Goal: Task Accomplishment & Management: Complete application form

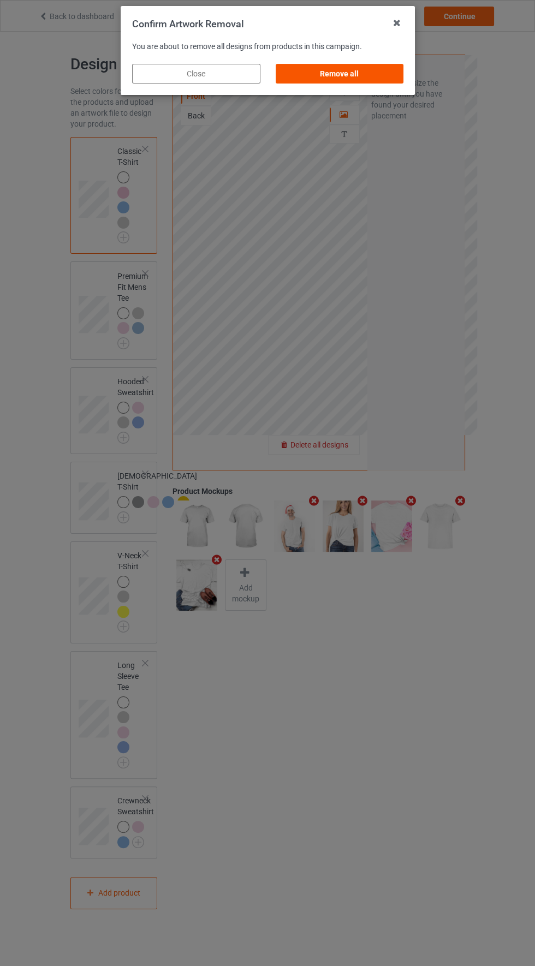
click at [349, 68] on div "Remove all" at bounding box center [339, 74] width 128 height 20
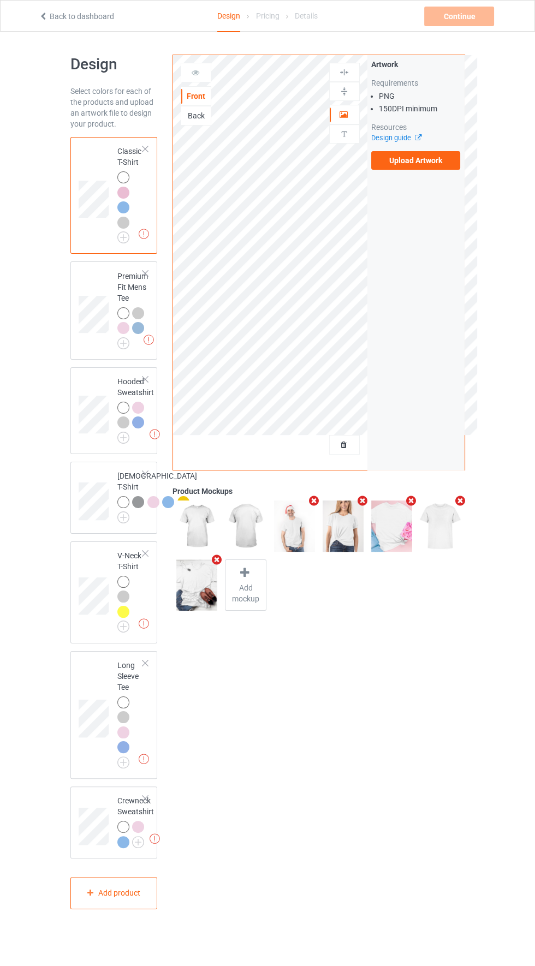
click at [197, 117] on div "Back" at bounding box center [195, 115] width 29 height 11
click at [202, 92] on div "Front" at bounding box center [195, 96] width 29 height 11
click at [422, 165] on label "Upload Artwork" at bounding box center [415, 160] width 89 height 19
click at [0, 0] on input "Upload Artwork" at bounding box center [0, 0] width 0 height 0
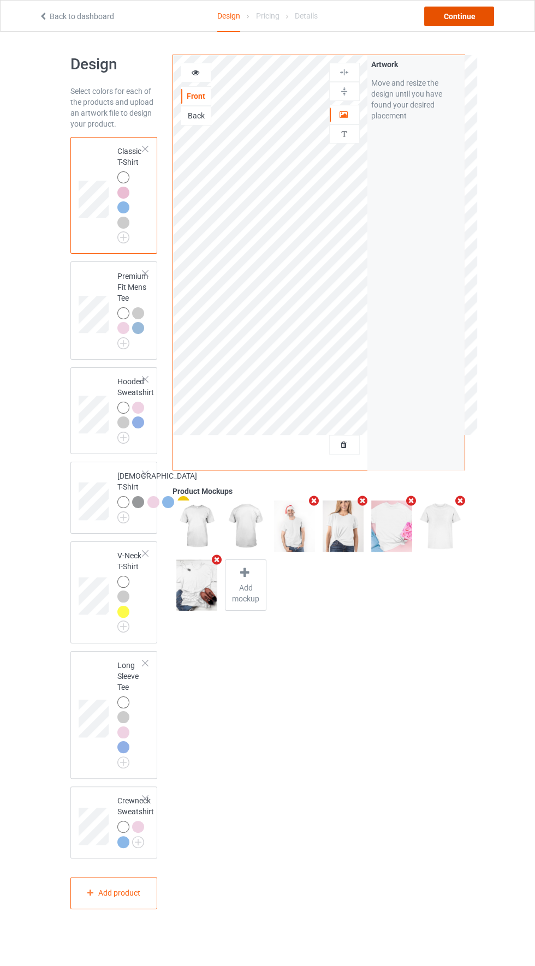
click at [457, 16] on div "Continue" at bounding box center [459, 17] width 70 height 20
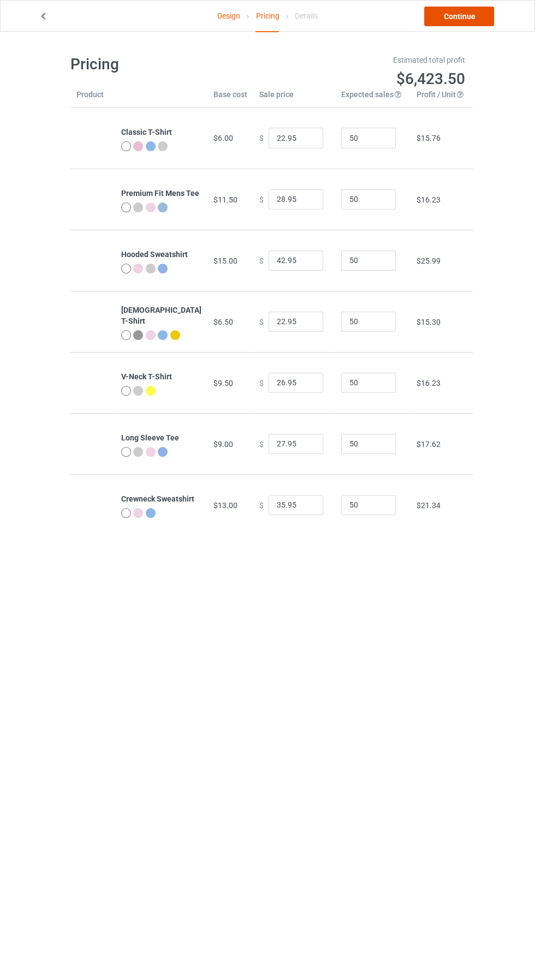
click at [478, 10] on link "Continue" at bounding box center [459, 17] width 70 height 20
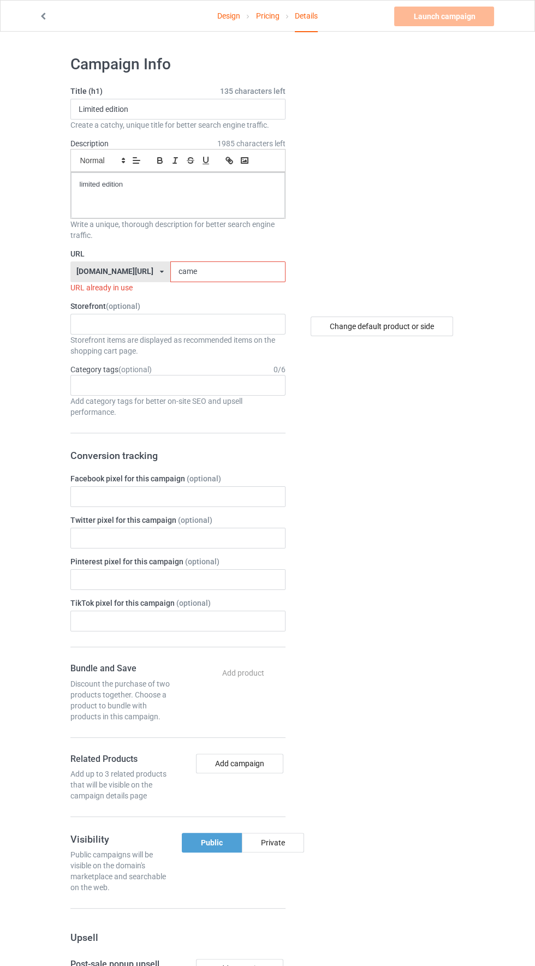
click at [221, 271] on input "came" at bounding box center [227, 271] width 115 height 21
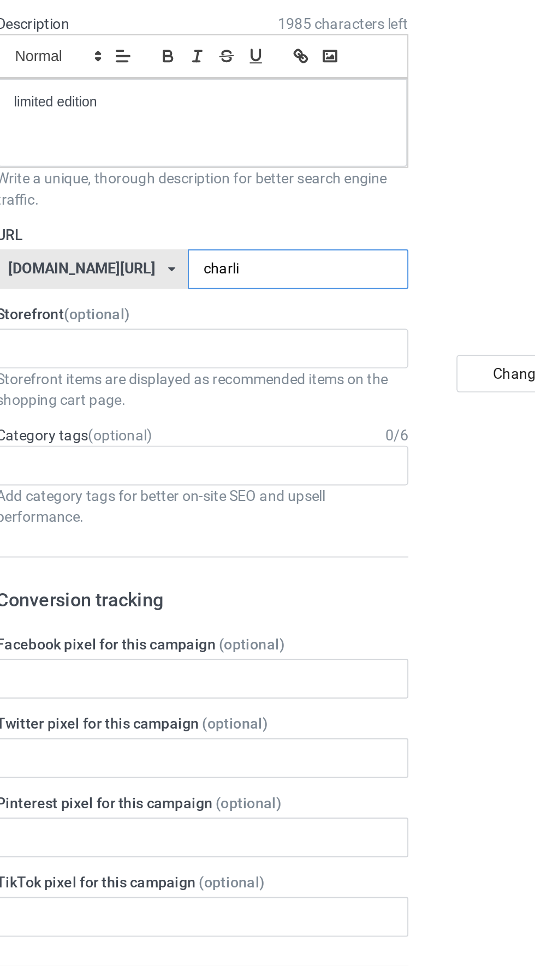
type input "[PERSON_NAME]"
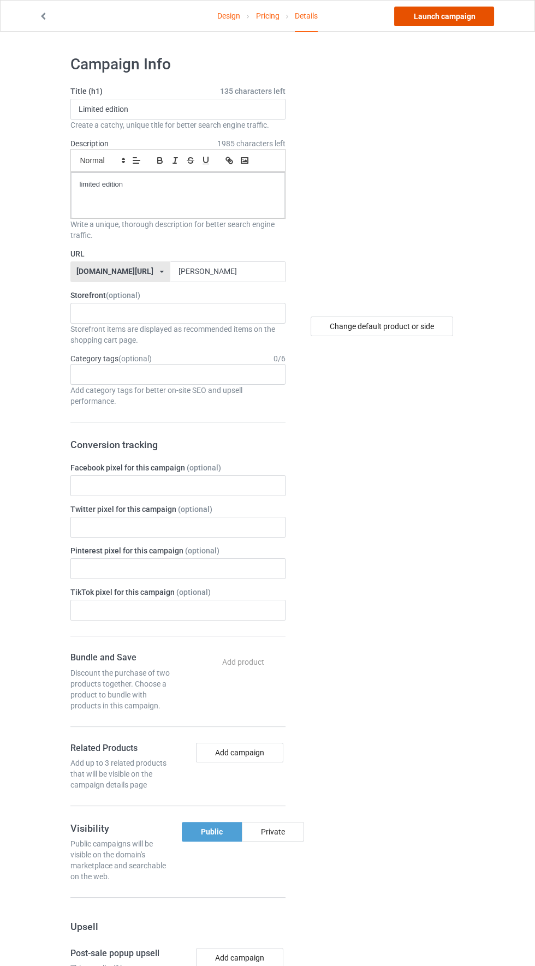
click at [470, 23] on link "Launch campaign" at bounding box center [444, 17] width 100 height 20
